Goal: Ask a question

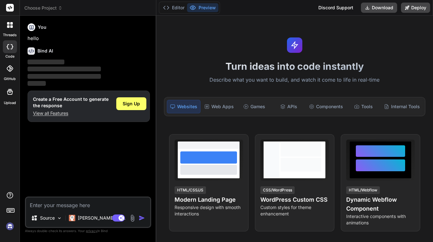
type textarea "x"
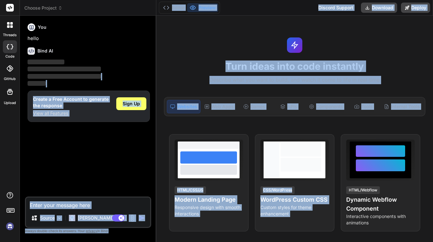
drag, startPoint x: 155, startPoint y: 73, endPoint x: 341, endPoint y: 135, distance: 196.2
click at [342, 136] on div "Choose Project Created with Pixso. Bind AI Web Search Created with Pixso. Code …" at bounding box center [226, 121] width 413 height 242
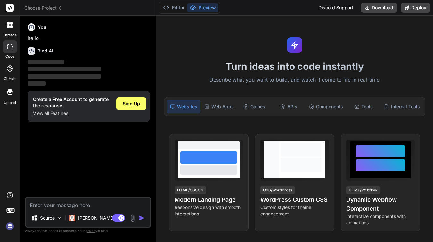
click at [144, 158] on div "You hello Bind AI ‌ ‌ ‌ ‌ Create a Free Account to generate the response View a…" at bounding box center [88, 109] width 125 height 176
click at [7, 13] on div at bounding box center [10, 8] width 20 height 16
click at [23, 31] on div "Bind AI Web Search Created with Pixso. Code Generator You hello Bind AI ‌ ‌ ‌ ‌…" at bounding box center [88, 129] width 136 height 226
click at [0, 29] on div "threads" at bounding box center [10, 27] width 20 height 22
